Goal: Information Seeking & Learning: Learn about a topic

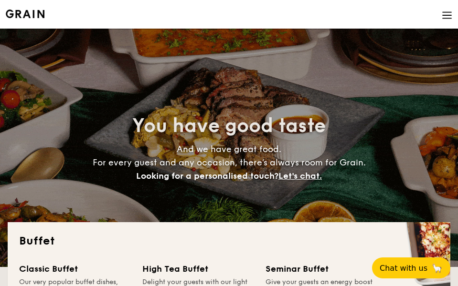
select select
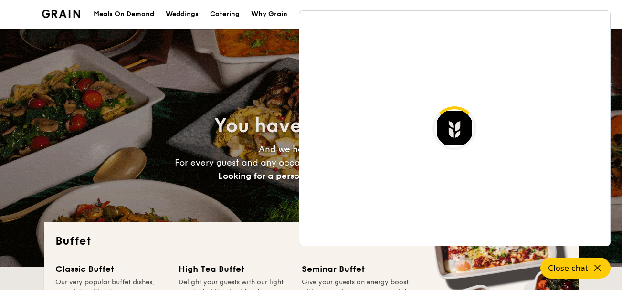
select select
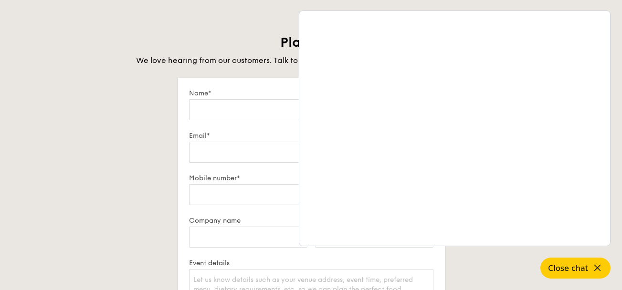
scroll to position [683, 0]
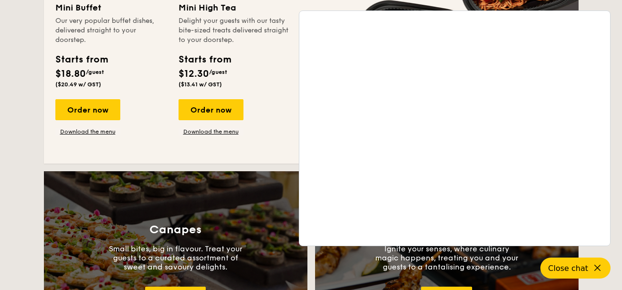
drag, startPoint x: 269, startPoint y: 139, endPoint x: 275, endPoint y: 142, distance: 6.2
click at [275, 142] on div "Mini Buffet Our very popular buffet dishes, delivered straight to your doorstep…" at bounding box center [311, 76] width 512 height 151
click at [598, 271] on icon at bounding box center [598, 268] width 11 height 11
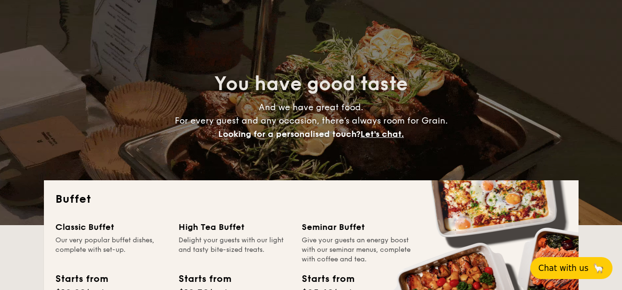
scroll to position [0, 0]
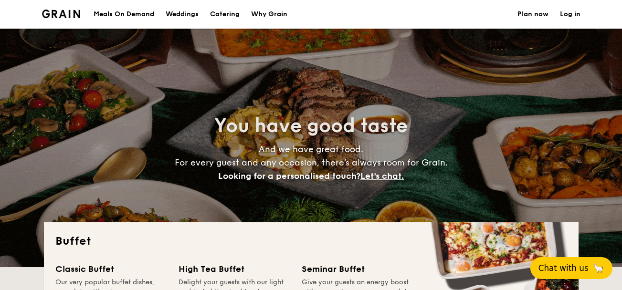
click at [62, 9] on li at bounding box center [65, 14] width 46 height 29
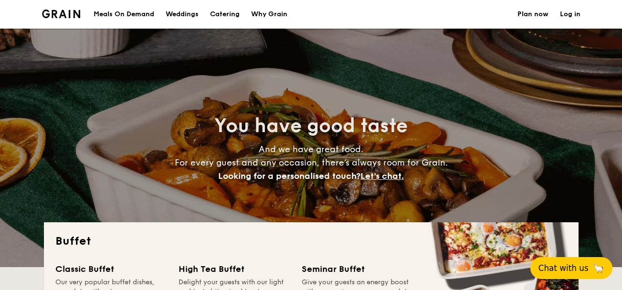
click at [63, 13] on img at bounding box center [61, 14] width 39 height 9
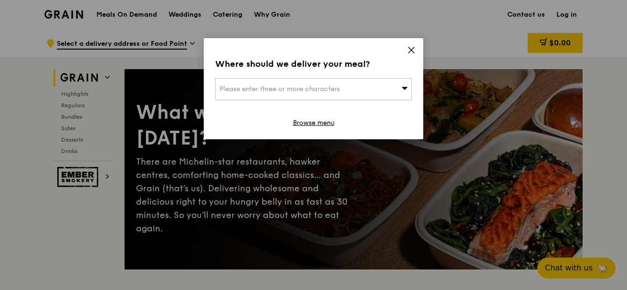
click at [412, 50] on icon at bounding box center [412, 50] width 6 height 6
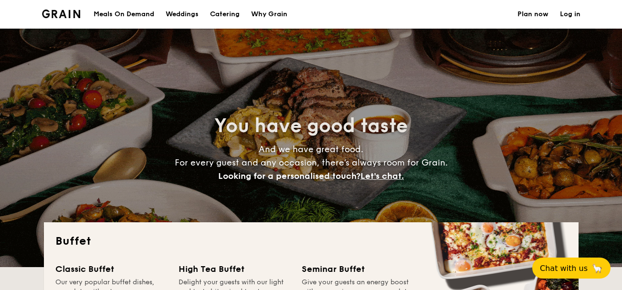
select select
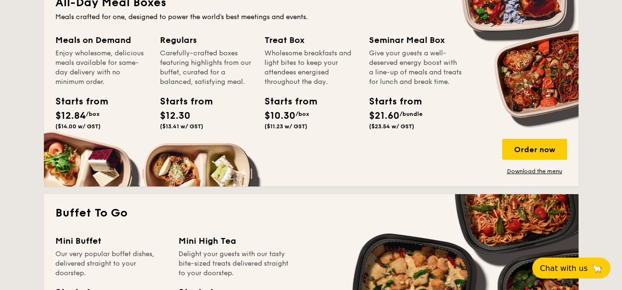
scroll to position [430, 0]
